Goal: Task Accomplishment & Management: Use online tool/utility

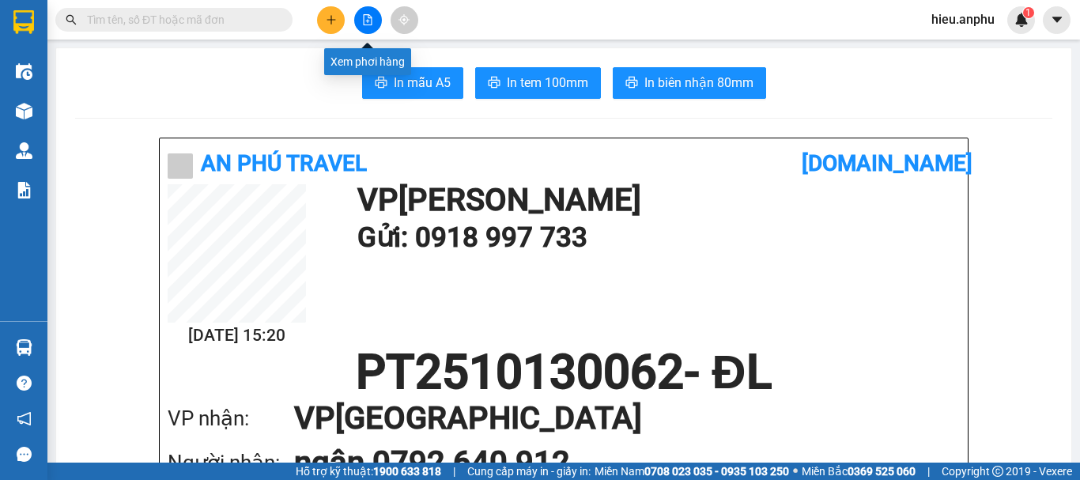
click at [373, 12] on button at bounding box center [368, 20] width 28 height 28
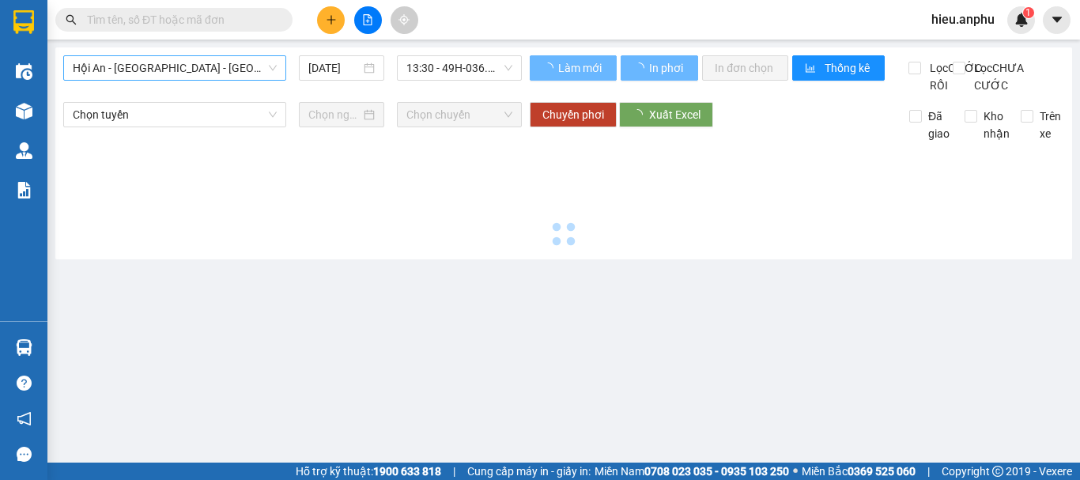
click at [276, 61] on div "Hội An - [GEOGRAPHIC_DATA] - [GEOGRAPHIC_DATA]" at bounding box center [174, 67] width 223 height 25
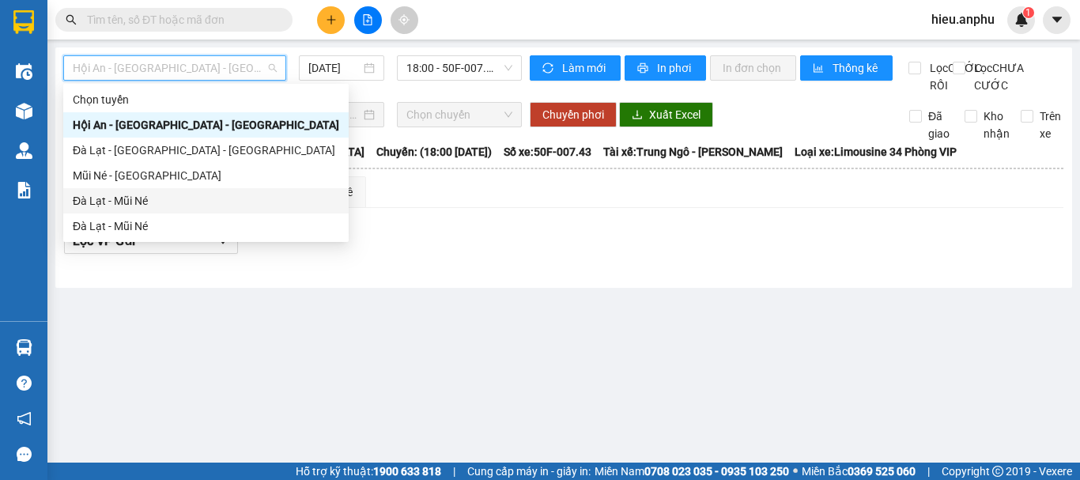
click at [91, 194] on div "Đà Lạt - Mũi Né" at bounding box center [206, 200] width 267 height 17
type input "[DATE]"
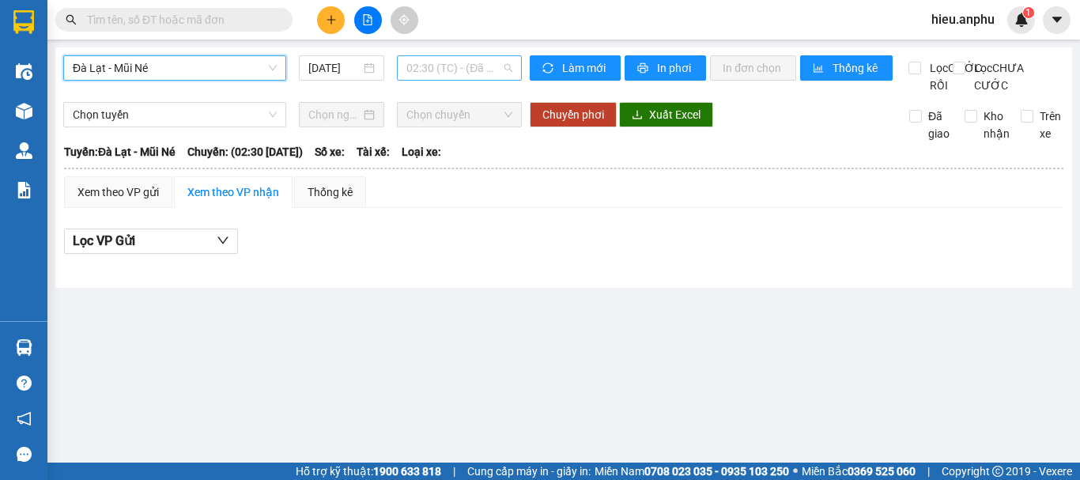
click at [495, 72] on span "02:30 (TC) - (Đã hủy)" at bounding box center [460, 68] width 106 height 24
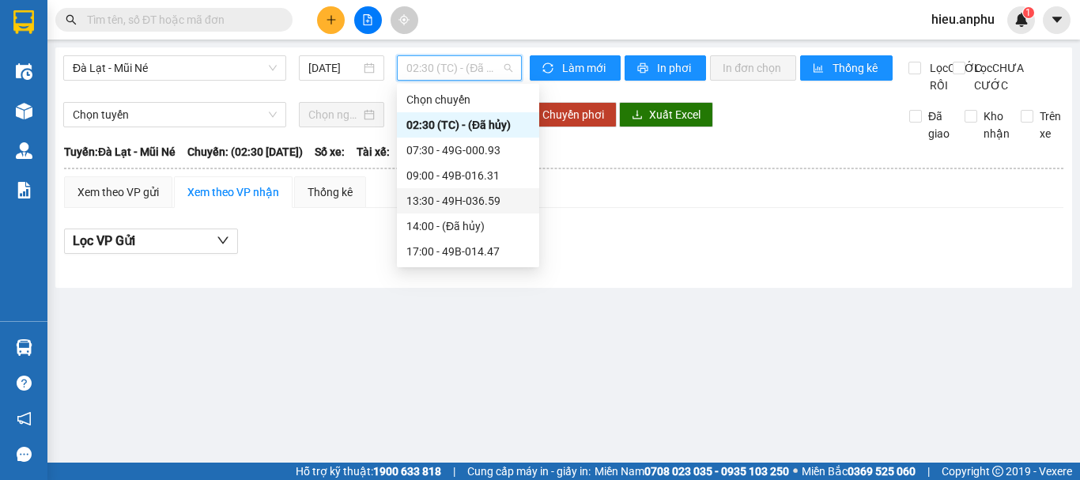
click at [437, 203] on div "13:30 - 49H-036.59" at bounding box center [468, 200] width 123 height 17
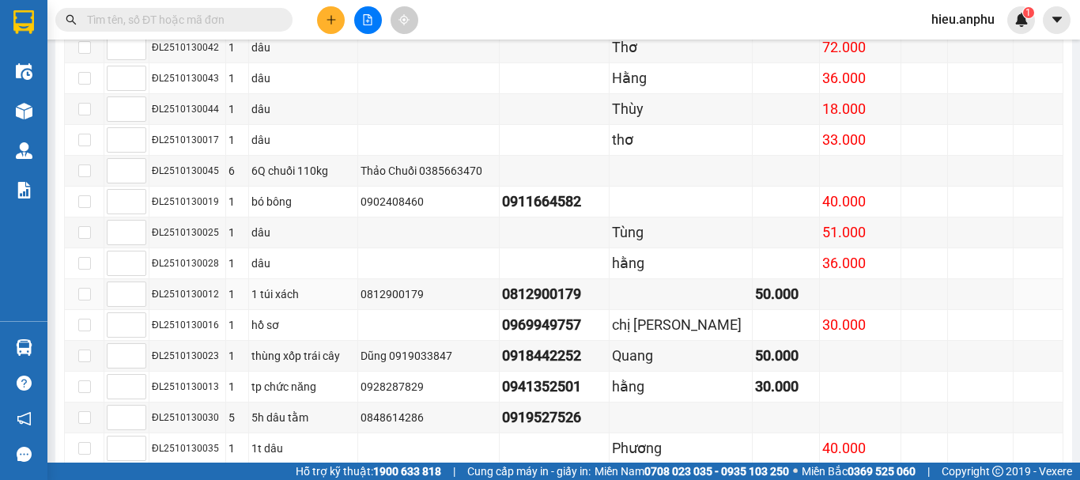
scroll to position [1100, 0]
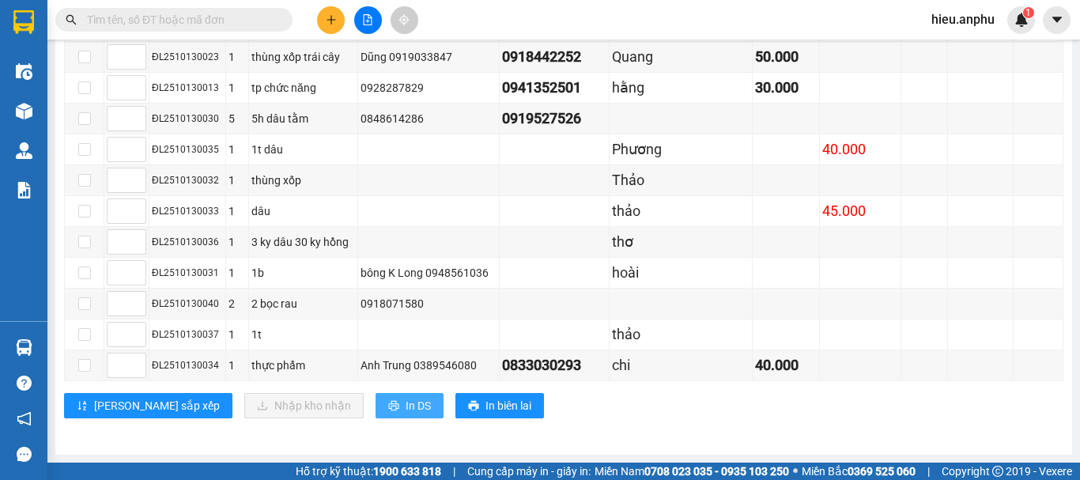
click at [406, 407] on span "In DS" at bounding box center [418, 405] width 25 height 17
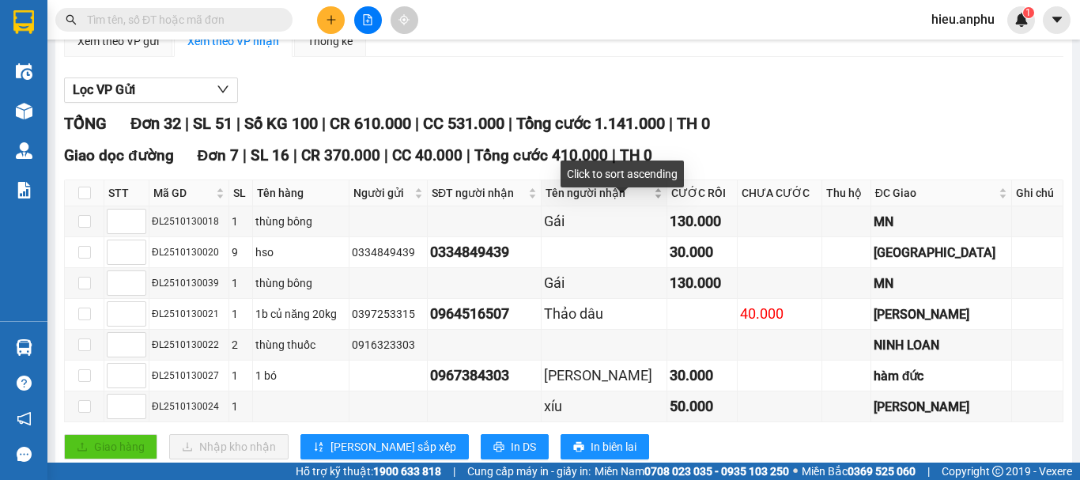
scroll to position [0, 0]
